Goal: Transaction & Acquisition: Download file/media

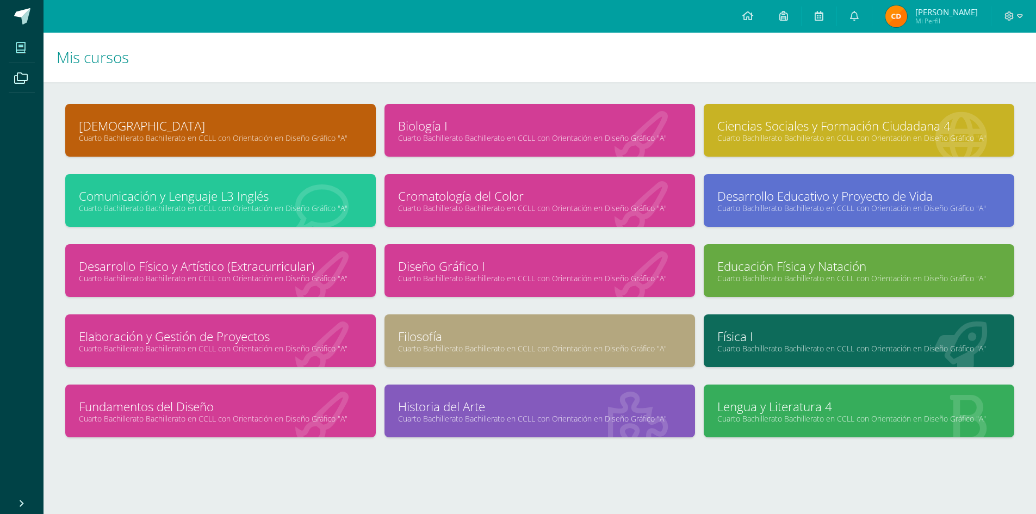
click at [523, 185] on div "Cromatología del Color Cuarto Bachillerato Bachillerato en CCLL con Orientación…" at bounding box center [539, 200] width 310 height 53
click at [527, 201] on link "Cromatología del Color" at bounding box center [539, 196] width 283 height 17
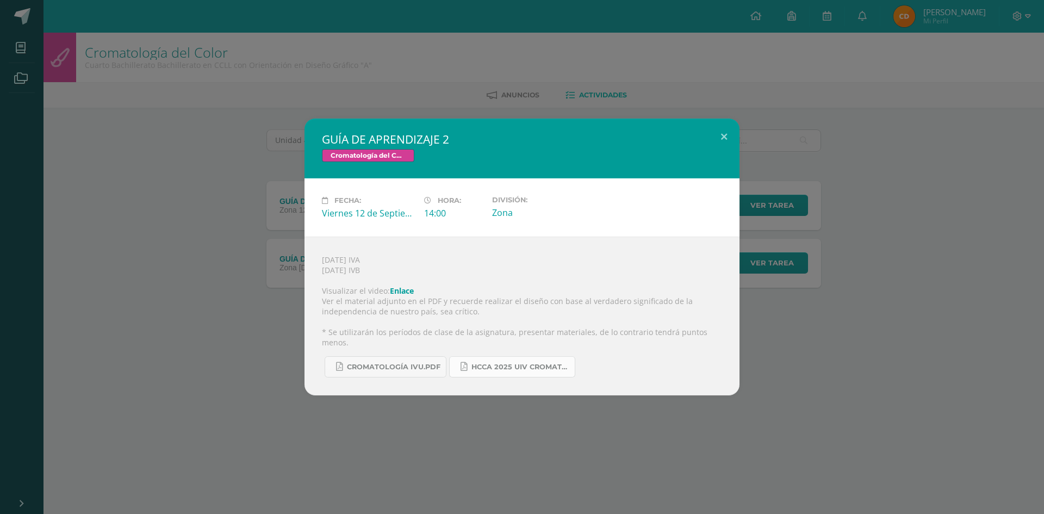
click at [484, 364] on span "HCCA 2025 UIV CROMATOLOGÍA DEL COLOR.docx.pdf" at bounding box center [520, 367] width 98 height 9
